Goal: Task Accomplishment & Management: Use online tool/utility

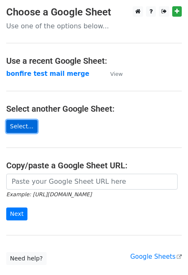
click at [27, 125] on link "Select..." at bounding box center [21, 126] width 31 height 13
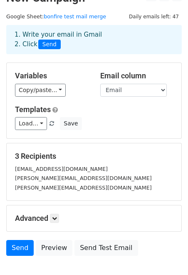
scroll to position [16, 0]
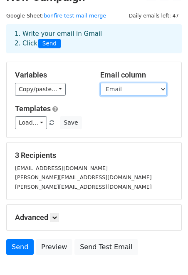
click at [160, 91] on select "First Name Email" at bounding box center [133, 89] width 67 height 13
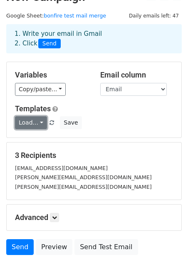
click at [39, 120] on link "Load..." at bounding box center [31, 122] width 32 height 13
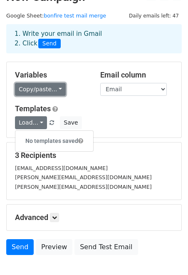
click at [53, 89] on link "Copy/paste..." at bounding box center [40, 89] width 51 height 13
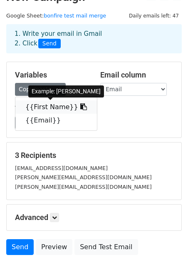
click at [50, 107] on link "{{First Name}}" at bounding box center [56, 106] width 82 height 13
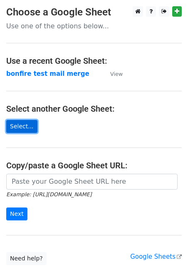
click at [27, 123] on link "Select..." at bounding box center [21, 126] width 31 height 13
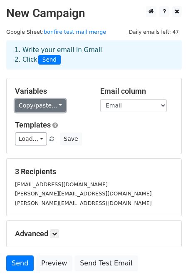
click at [58, 110] on link "Copy/paste..." at bounding box center [40, 105] width 51 height 13
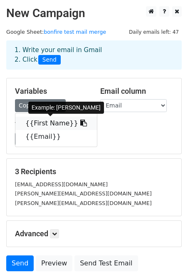
click at [57, 126] on link "{{First Name}}" at bounding box center [56, 123] width 82 height 13
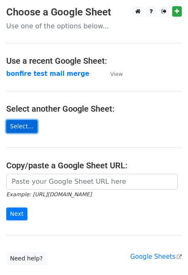
click at [19, 127] on link "Select..." at bounding box center [21, 126] width 31 height 13
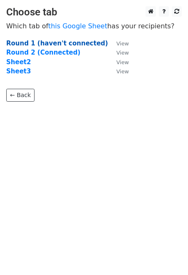
click at [73, 44] on strong "Round 1 (haven't connected)" at bounding box center [57, 44] width 102 height 8
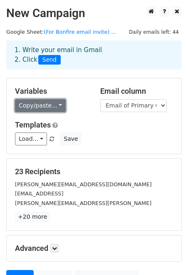
click at [57, 105] on link "Copy/paste..." at bounding box center [40, 105] width 51 height 13
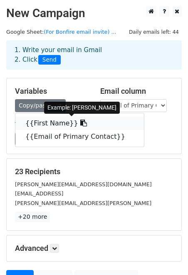
click at [58, 121] on link "{{First Name}}" at bounding box center [79, 123] width 129 height 13
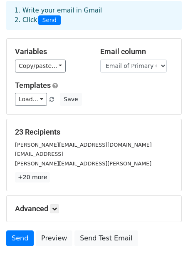
scroll to position [40, 0]
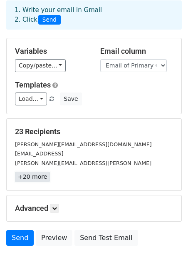
click at [37, 175] on link "+20 more" at bounding box center [32, 177] width 35 height 10
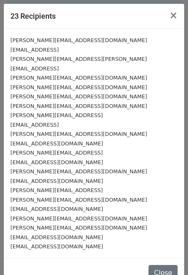
scroll to position [16, 0]
